Goal: Check status: Check status

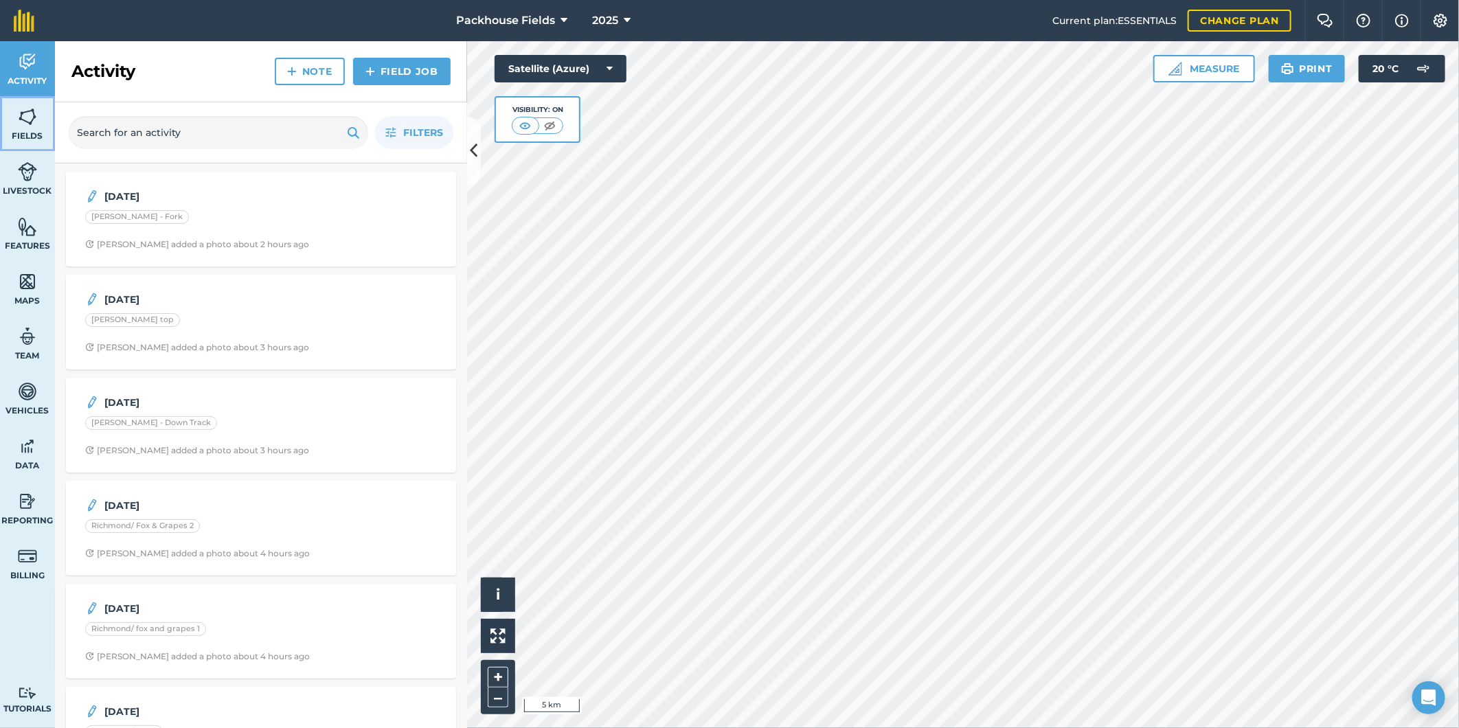
click at [30, 125] on img at bounding box center [27, 116] width 19 height 21
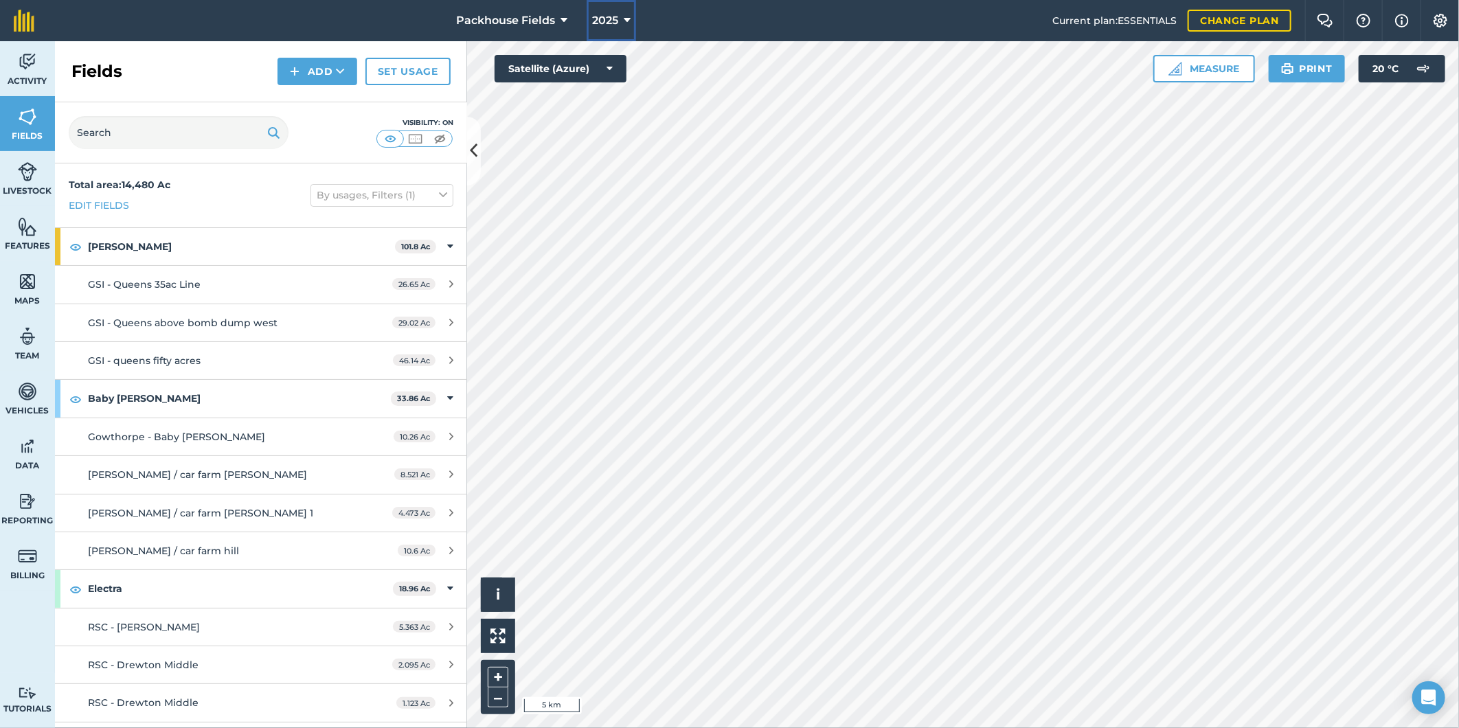
click at [599, 21] on span "2025" at bounding box center [605, 20] width 26 height 16
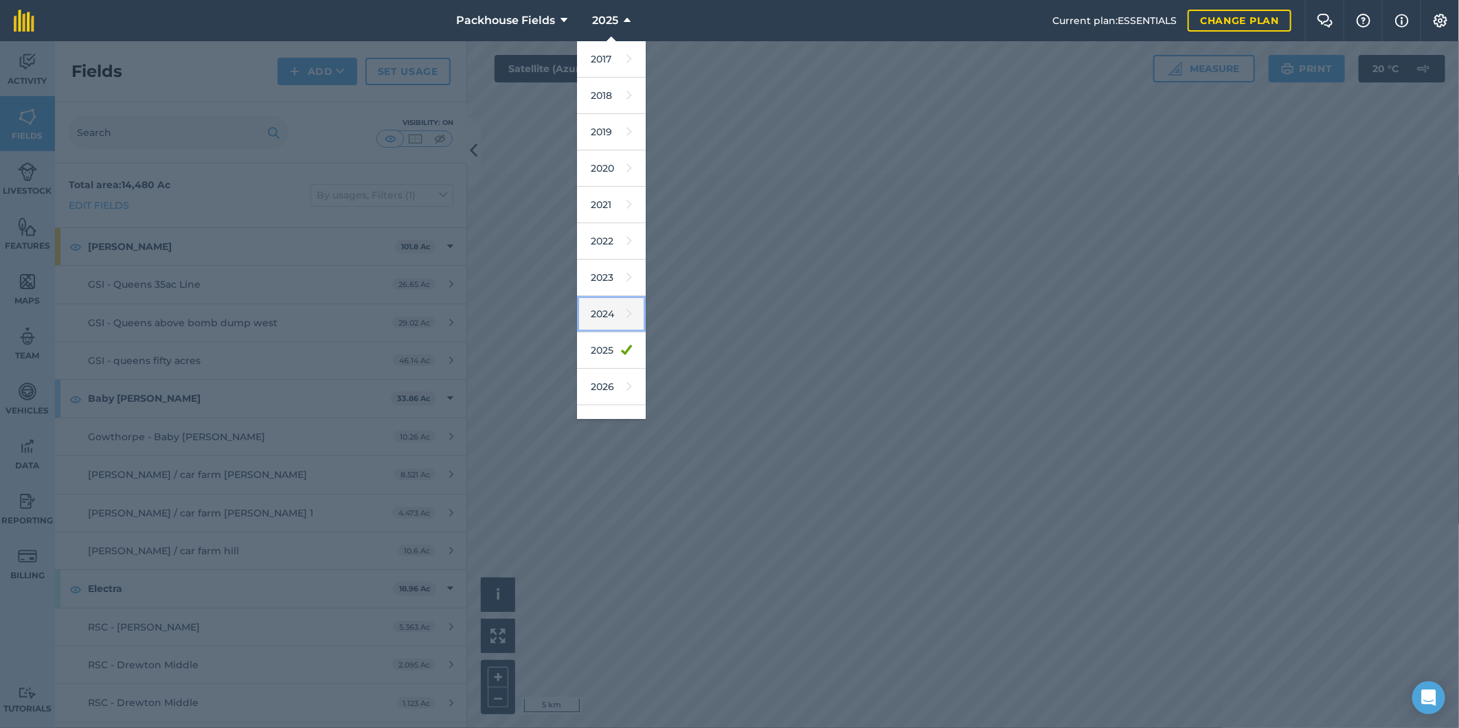
click at [611, 317] on link "2024" at bounding box center [611, 314] width 69 height 36
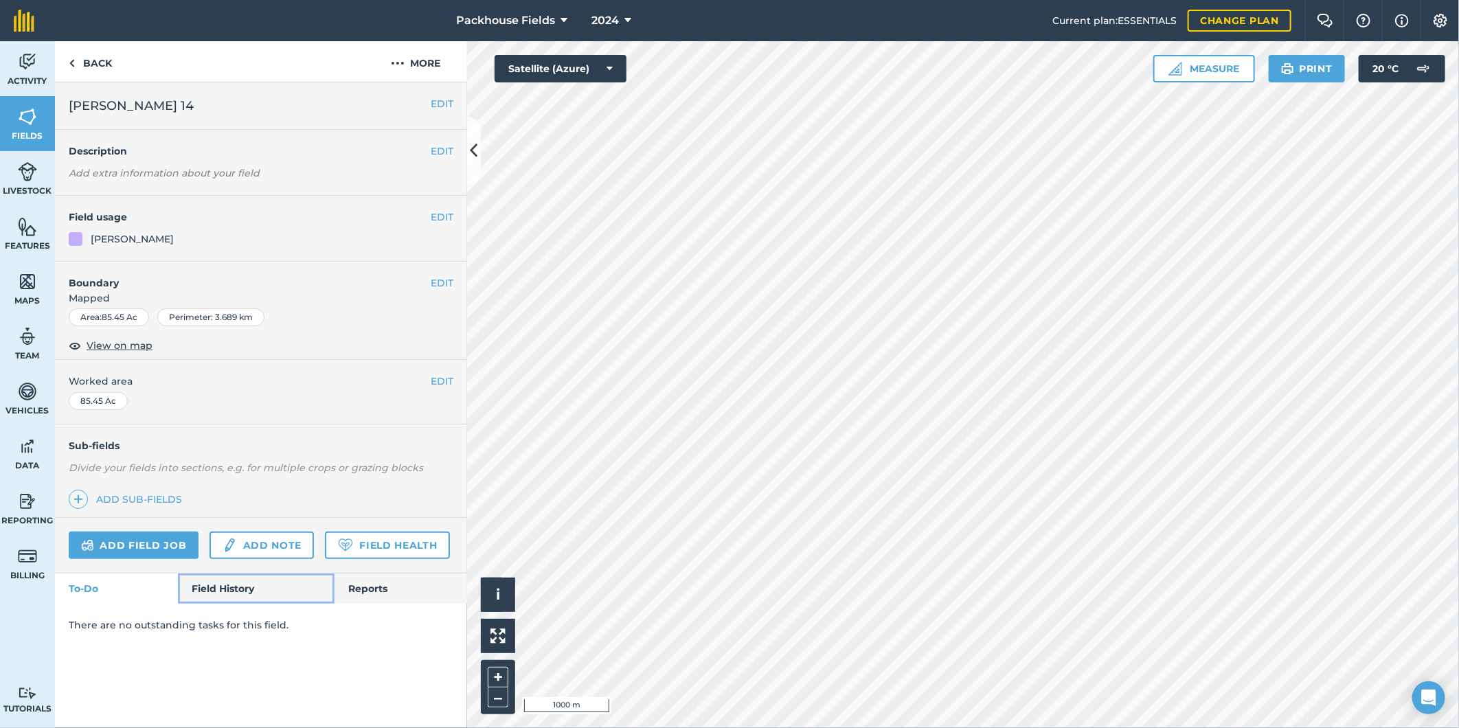
click at [181, 591] on link "Field History" at bounding box center [256, 589] width 156 height 30
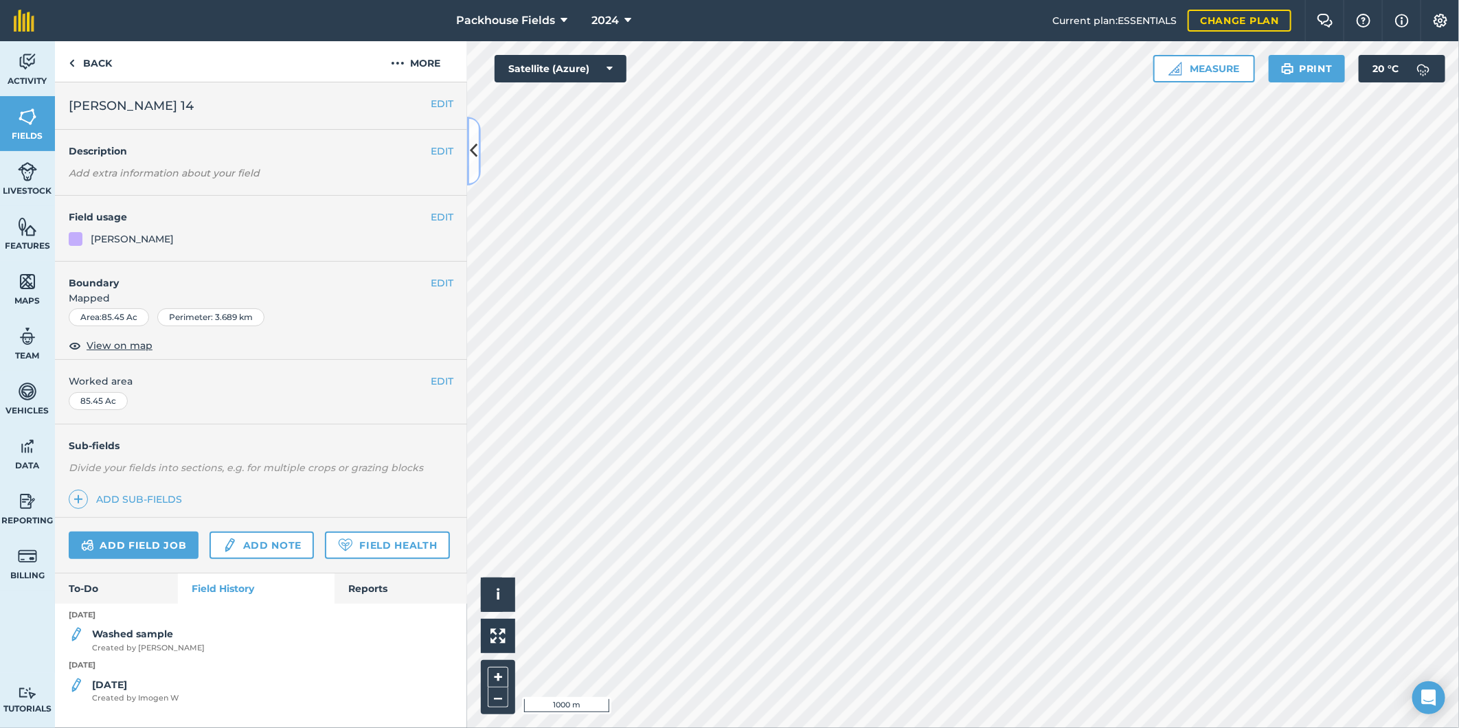
click at [473, 152] on icon at bounding box center [474, 151] width 8 height 24
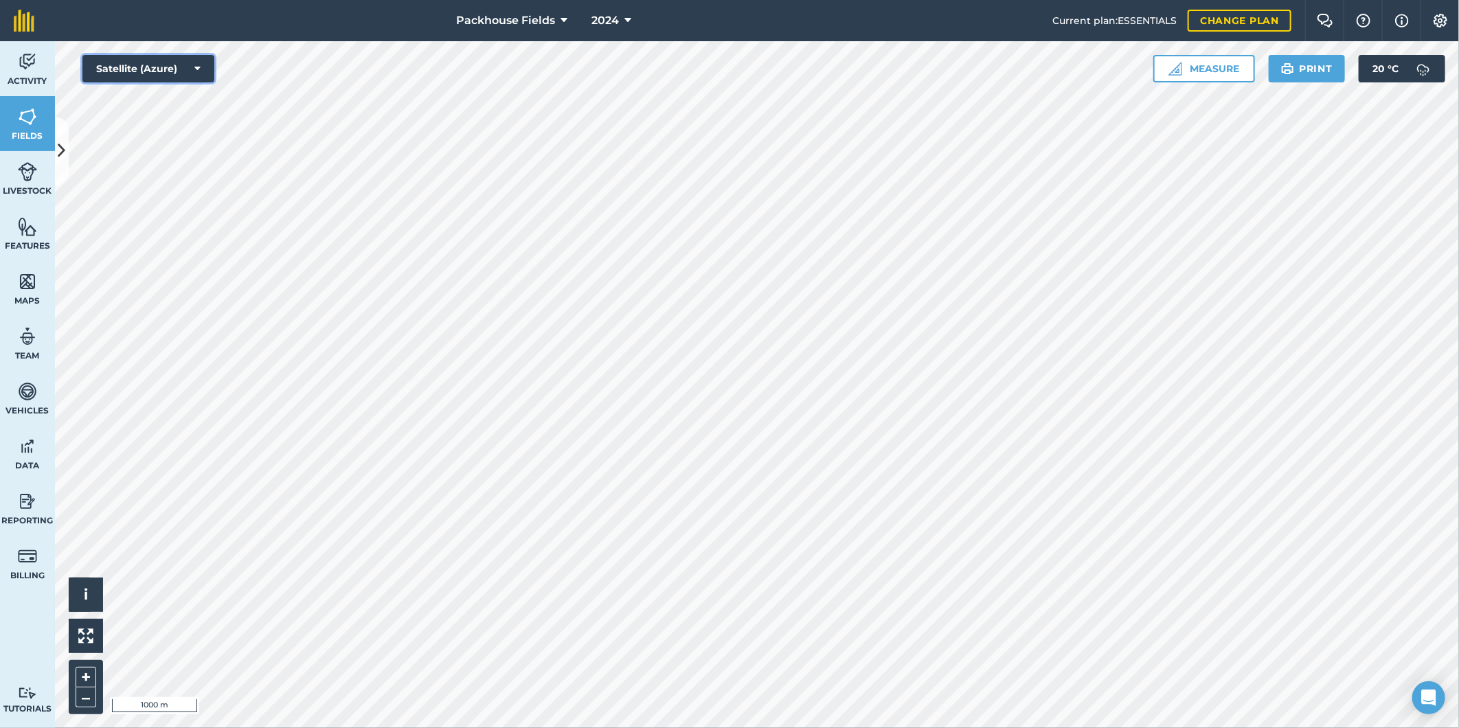
click at [176, 73] on button "Satellite (Azure)" at bounding box center [148, 68] width 132 height 27
click at [182, 122] on button "Satellite (Mapbox)" at bounding box center [148, 123] width 132 height 27
click at [606, 19] on span "2024" at bounding box center [604, 20] width 27 height 16
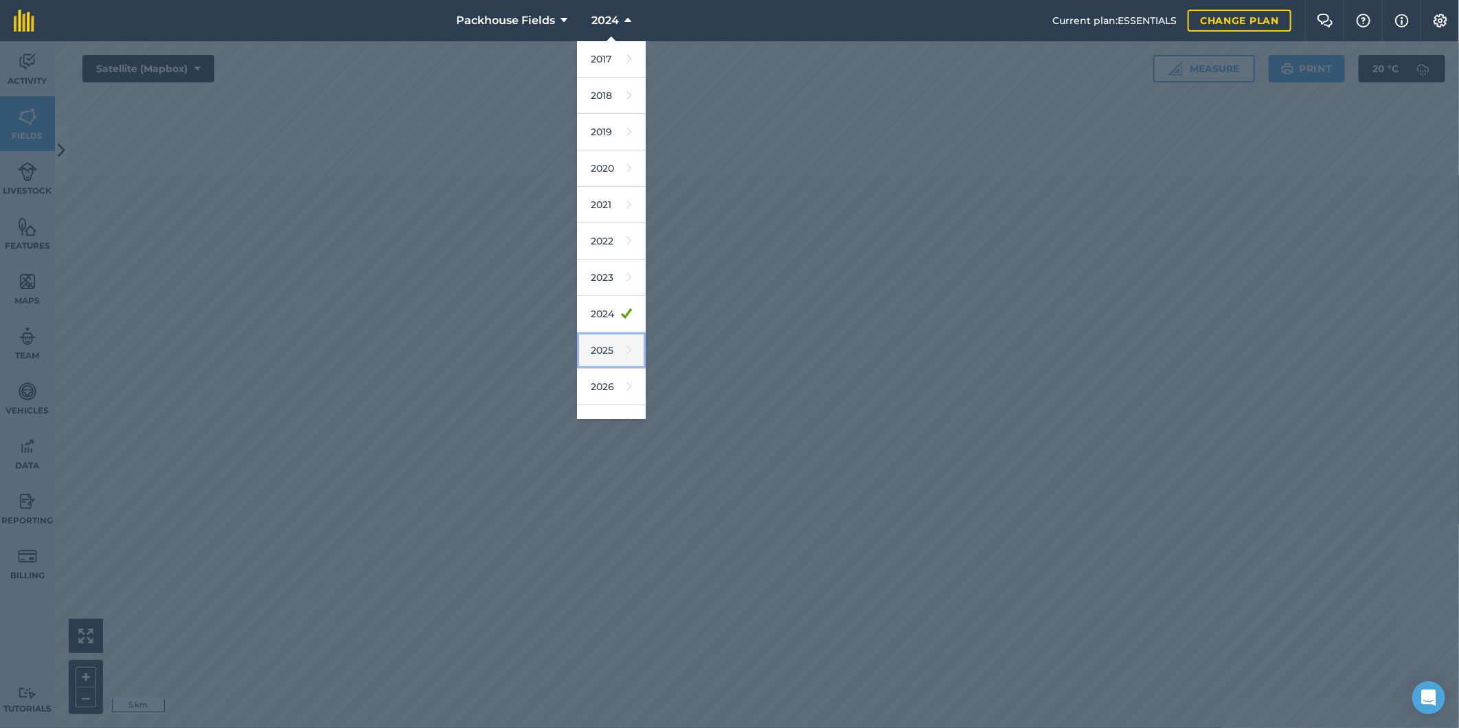
click at [609, 351] on link "2025" at bounding box center [611, 350] width 69 height 36
